Goal: Transaction & Acquisition: Book appointment/travel/reservation

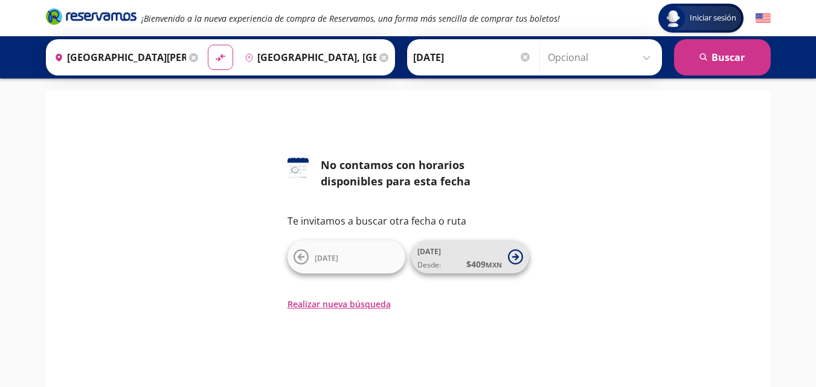
click at [453, 264] on span "Desde: $ 409 MXN" at bounding box center [460, 264] width 85 height 13
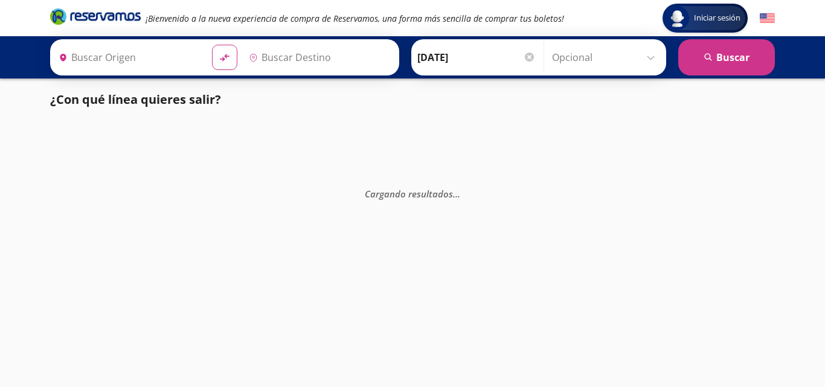
type input "[GEOGRAPHIC_DATA][PERSON_NAME], [GEOGRAPHIC_DATA][PERSON_NAME]"
type input "[GEOGRAPHIC_DATA], [GEOGRAPHIC_DATA]"
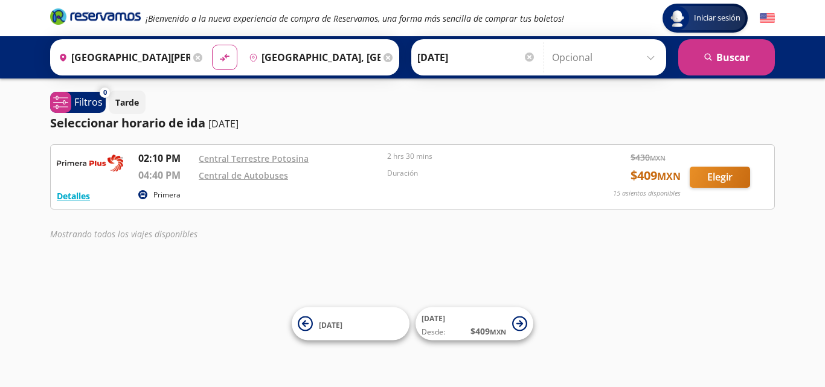
click at [342, 56] on input "[GEOGRAPHIC_DATA], [GEOGRAPHIC_DATA]" at bounding box center [312, 57] width 137 height 30
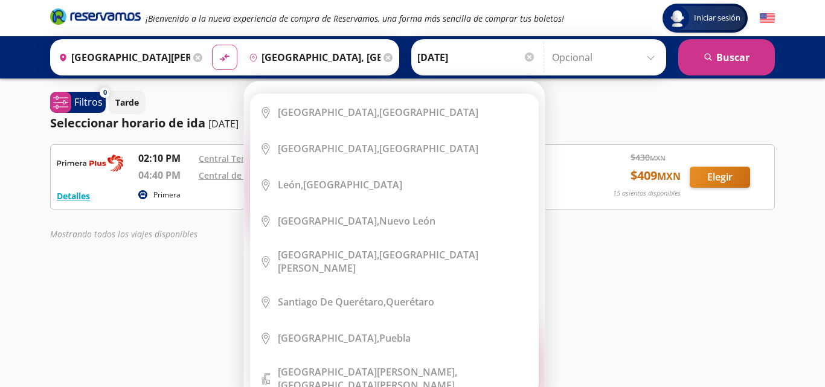
click at [378, 58] on div "Destino pin-outline Silao, Guanajuato Elige tu destino Close Destino pin-outlin…" at bounding box center [319, 57] width 153 height 31
click at [384, 56] on icon at bounding box center [388, 57] width 9 height 9
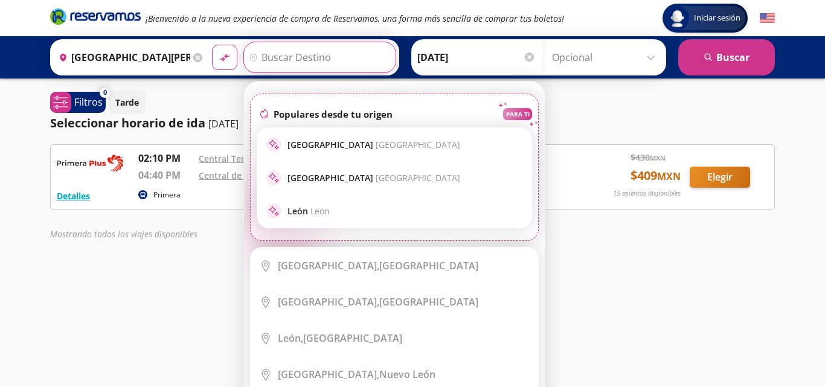
click at [347, 61] on input "Destino" at bounding box center [318, 57] width 149 height 30
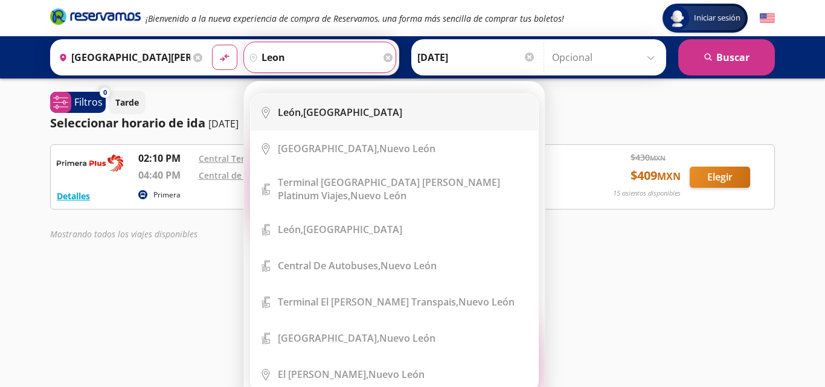
click at [330, 106] on div "León, Guanajuato" at bounding box center [340, 112] width 124 height 13
type input "[GEOGRAPHIC_DATA], [GEOGRAPHIC_DATA]"
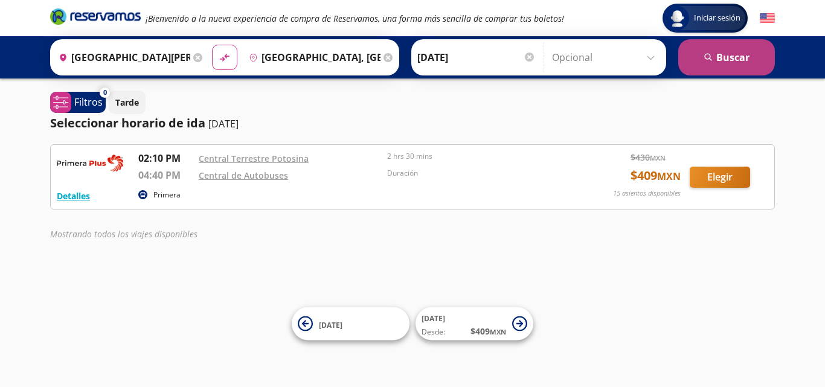
click at [709, 57] on icon "search" at bounding box center [709, 57] width 9 height 9
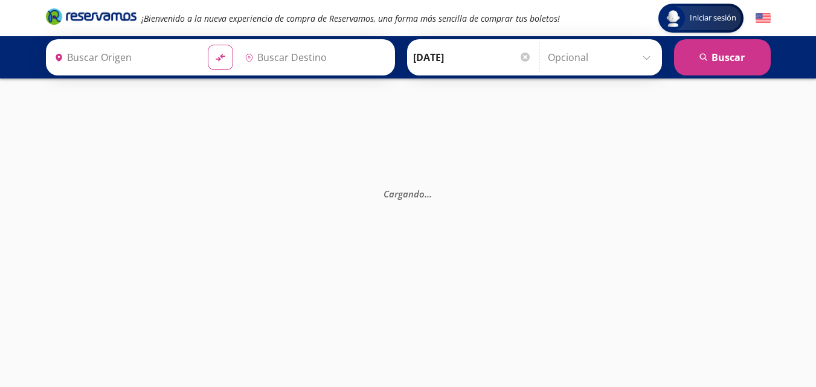
type input "[GEOGRAPHIC_DATA][PERSON_NAME], [GEOGRAPHIC_DATA][PERSON_NAME]"
type input "[GEOGRAPHIC_DATA], [GEOGRAPHIC_DATA]"
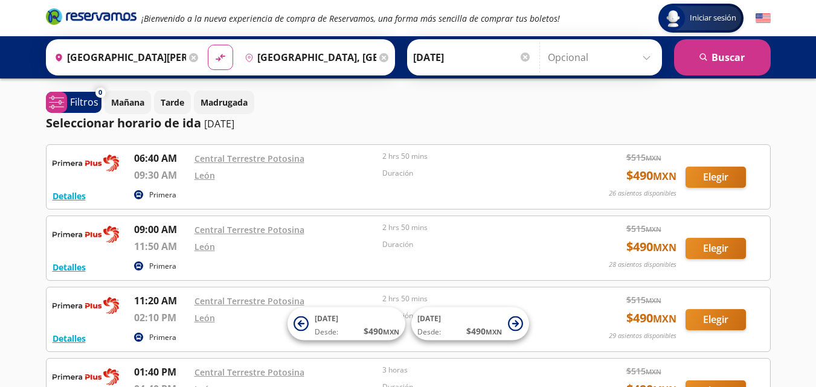
click at [189, 57] on icon at bounding box center [193, 57] width 9 height 9
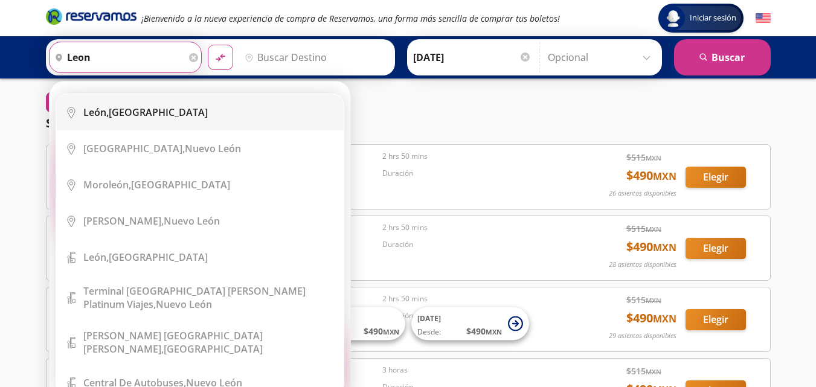
click at [146, 118] on div "León, Guanajuato" at bounding box center [145, 112] width 124 height 13
type input "[GEOGRAPHIC_DATA], [GEOGRAPHIC_DATA]"
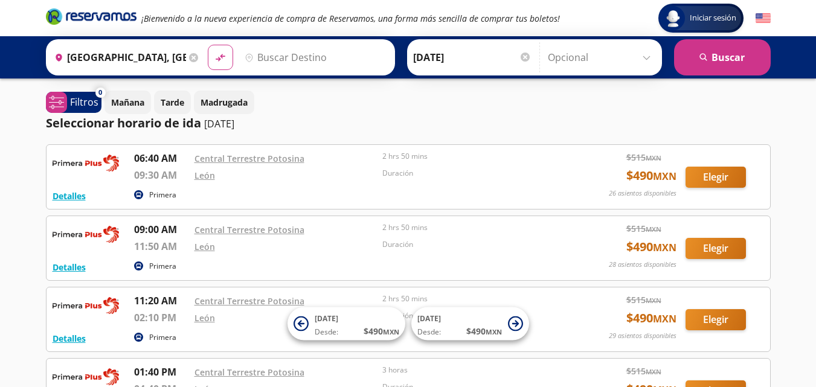
click at [309, 60] on input "Destino" at bounding box center [314, 57] width 149 height 30
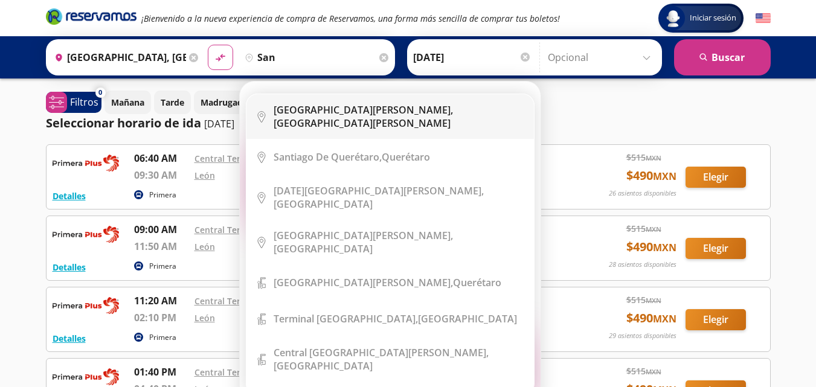
click at [346, 117] on b "[GEOGRAPHIC_DATA][PERSON_NAME]," at bounding box center [363, 109] width 179 height 13
type input "[GEOGRAPHIC_DATA][PERSON_NAME], [GEOGRAPHIC_DATA][PERSON_NAME]"
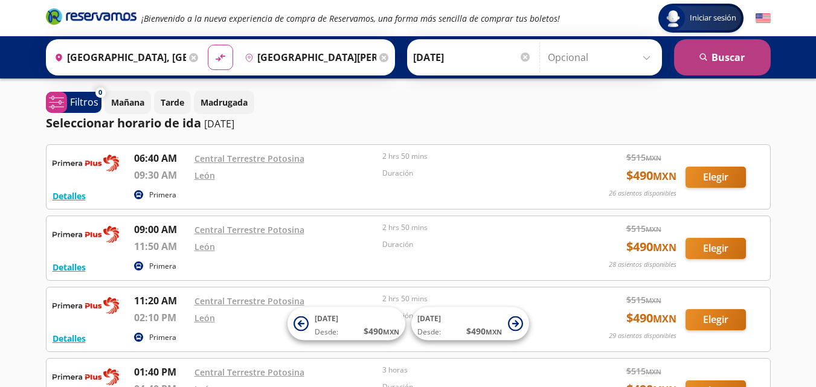
click at [705, 63] on button "search [GEOGRAPHIC_DATA]" at bounding box center [722, 57] width 97 height 36
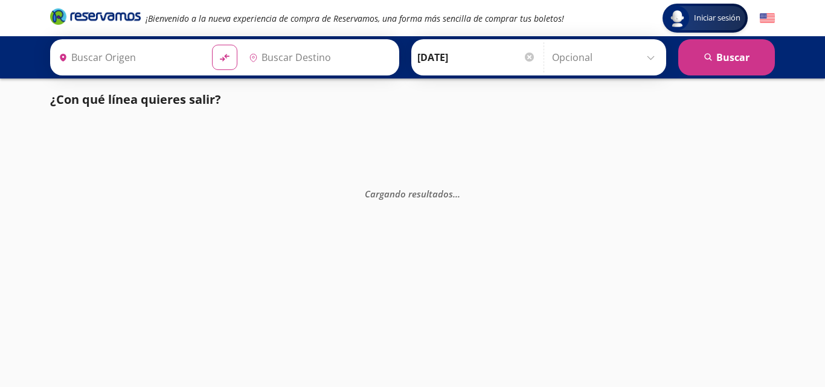
type input "[GEOGRAPHIC_DATA][PERSON_NAME], [GEOGRAPHIC_DATA][PERSON_NAME]"
type input "[GEOGRAPHIC_DATA], [GEOGRAPHIC_DATA]"
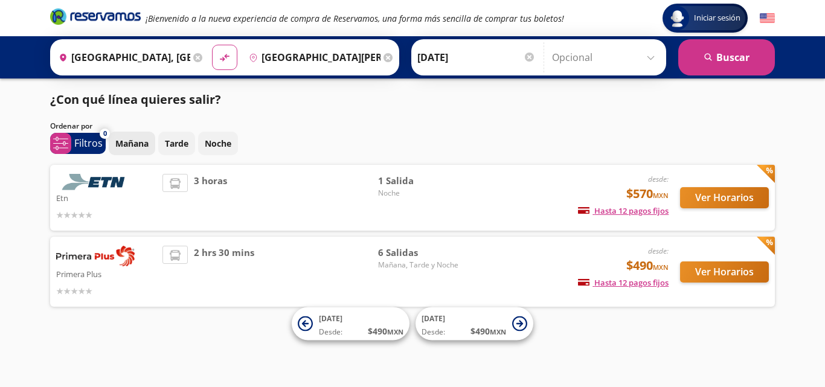
click at [137, 147] on p "Mañana" at bounding box center [131, 143] width 33 height 13
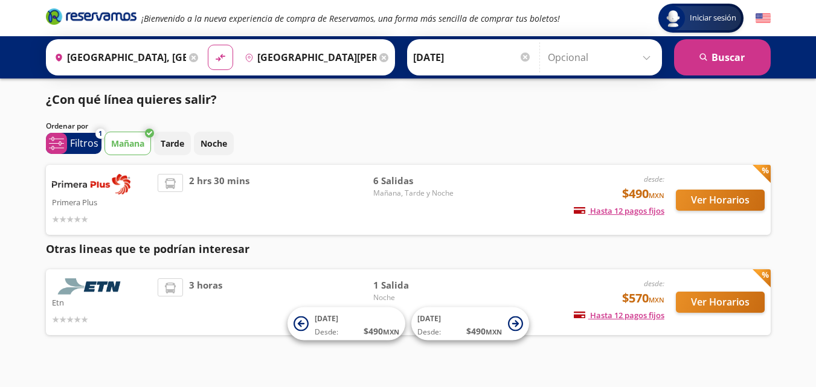
scroll to position [18, 0]
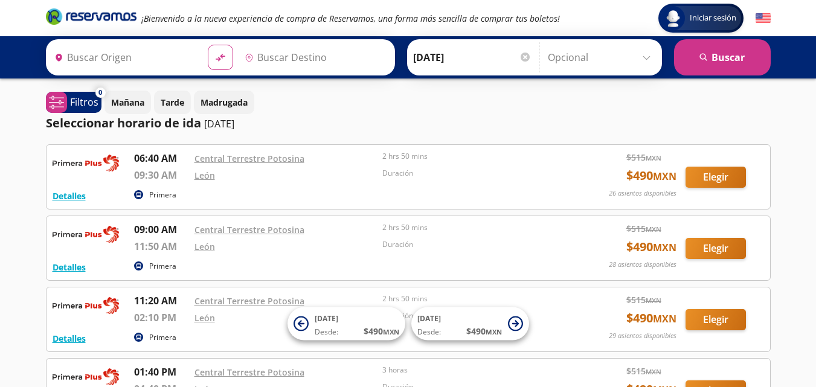
type input "[GEOGRAPHIC_DATA][PERSON_NAME], [GEOGRAPHIC_DATA][PERSON_NAME]"
type input "[GEOGRAPHIC_DATA], [GEOGRAPHIC_DATA]"
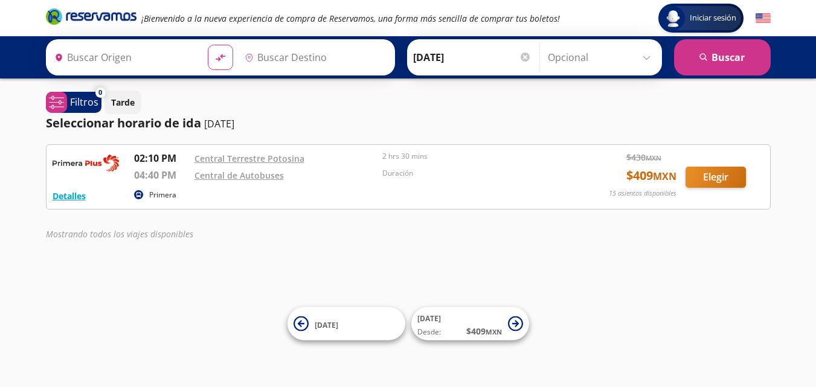
type input "[GEOGRAPHIC_DATA][PERSON_NAME], [GEOGRAPHIC_DATA][PERSON_NAME]"
type input "[GEOGRAPHIC_DATA], [GEOGRAPHIC_DATA]"
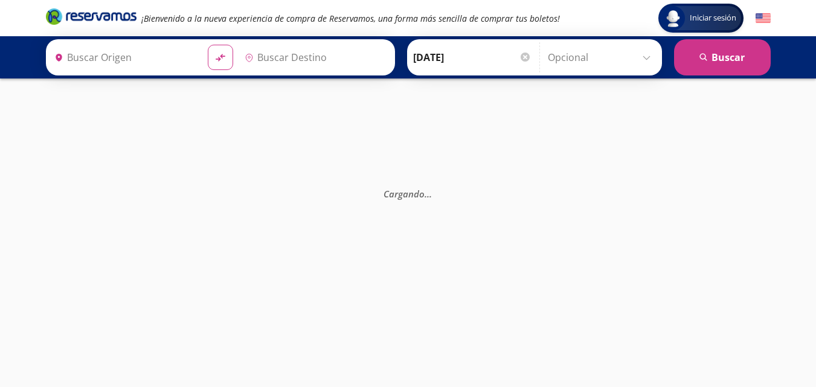
type input "[GEOGRAPHIC_DATA][PERSON_NAME], [GEOGRAPHIC_DATA][PERSON_NAME]"
type input "[GEOGRAPHIC_DATA], [GEOGRAPHIC_DATA]"
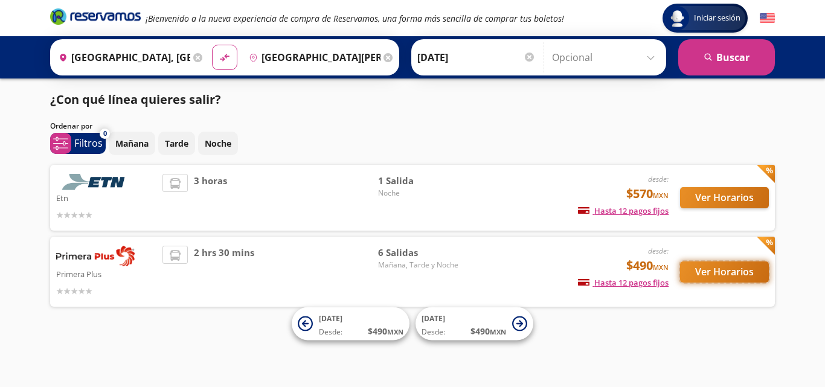
click at [709, 269] on button "Ver Horarios" at bounding box center [724, 272] width 89 height 21
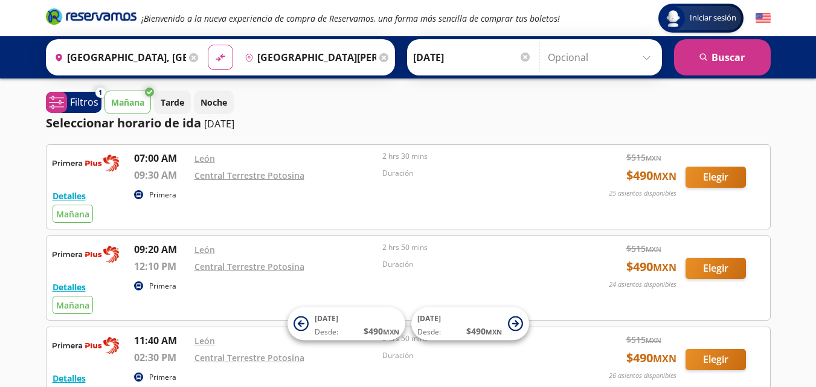
click at [17, 254] on div "Iniciar sesión Iniciar sesión ¡Bienvenido a la nueva experiencia de compra de R…" at bounding box center [408, 393] width 816 height 786
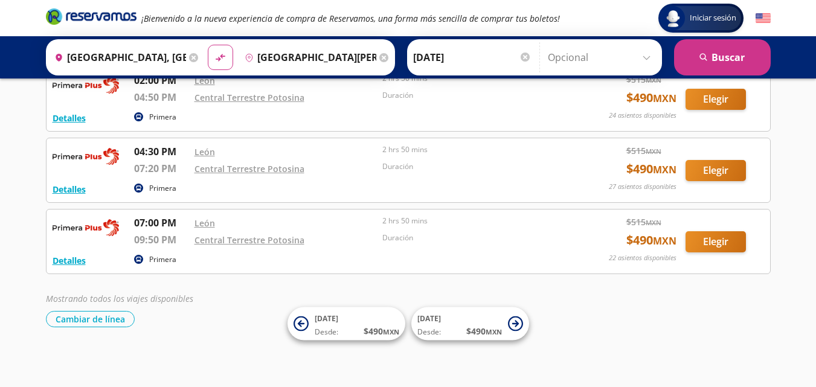
scroll to position [399, 0]
click at [191, 58] on icon at bounding box center [193, 57] width 9 height 9
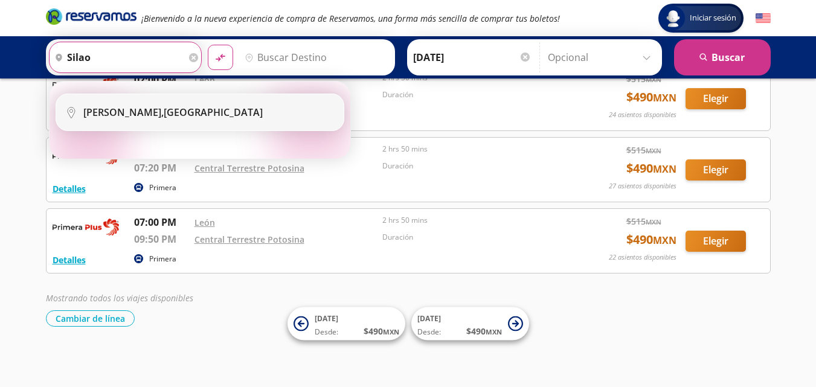
click at [159, 113] on div "[GEOGRAPHIC_DATA], [GEOGRAPHIC_DATA]" at bounding box center [172, 112] width 179 height 13
type input "[GEOGRAPHIC_DATA], [GEOGRAPHIC_DATA]"
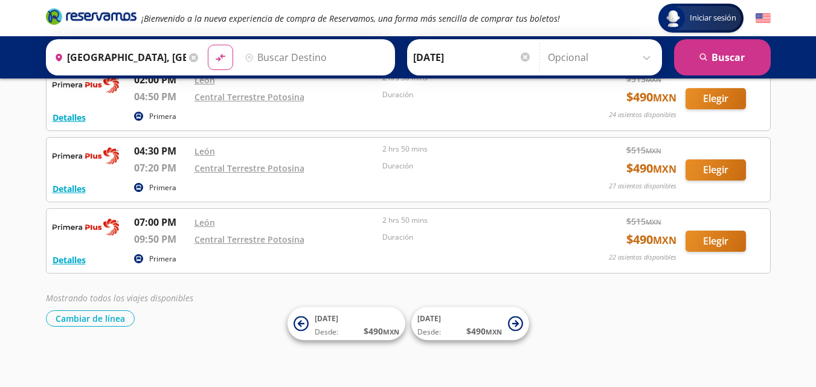
click at [263, 60] on input "Destino" at bounding box center [314, 57] width 149 height 30
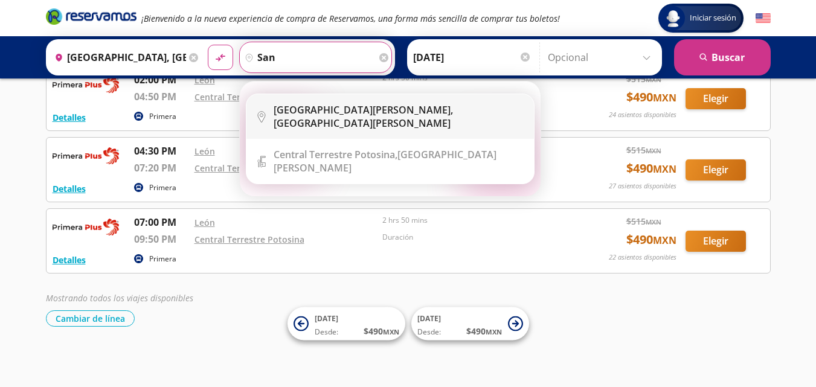
click at [332, 112] on b "[GEOGRAPHIC_DATA][PERSON_NAME]," at bounding box center [363, 109] width 179 height 13
type input "[GEOGRAPHIC_DATA][PERSON_NAME], [GEOGRAPHIC_DATA][PERSON_NAME]"
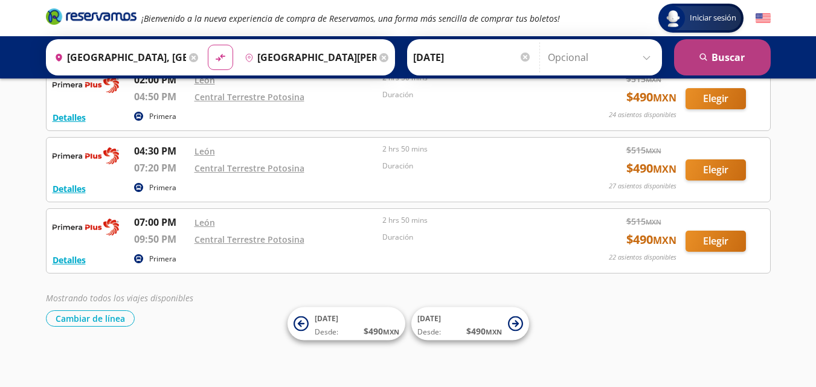
click at [701, 54] on icon "submit" at bounding box center [703, 56] width 7 height 7
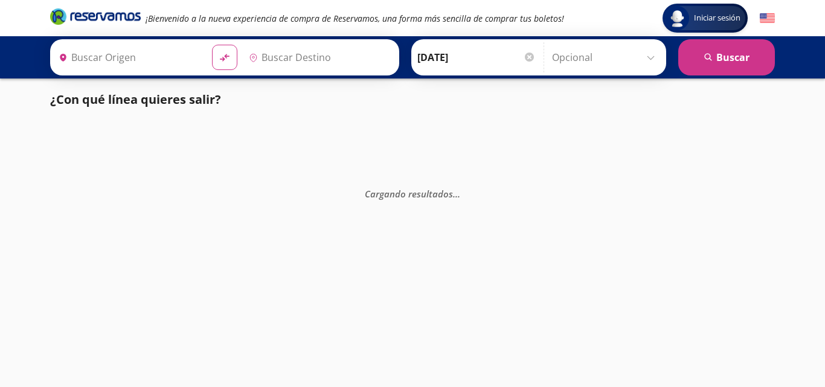
type input "[GEOGRAPHIC_DATA][PERSON_NAME], [GEOGRAPHIC_DATA][PERSON_NAME]"
type input "[GEOGRAPHIC_DATA], [GEOGRAPHIC_DATA]"
